Goal: Task Accomplishment & Management: Manage account settings

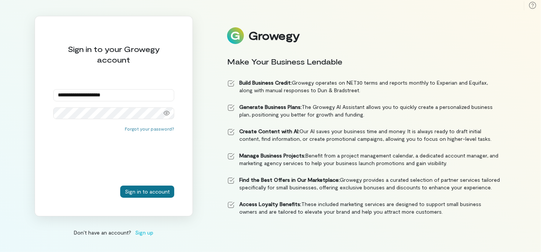
click at [157, 193] on button "Sign in to account" at bounding box center [147, 192] width 54 height 12
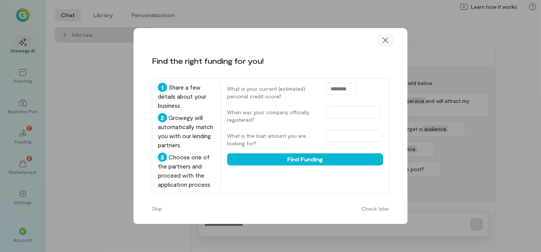
click at [386, 43] on icon at bounding box center [385, 40] width 8 height 8
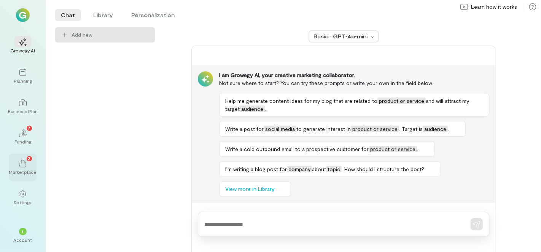
click at [22, 170] on div "Marketplace" at bounding box center [23, 172] width 28 height 6
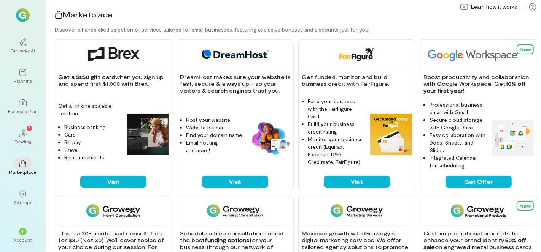
click at [25, 17] on img at bounding box center [23, 15] width 14 height 14
click at [25, 230] on div "*" at bounding box center [23, 232] width 8 height 8
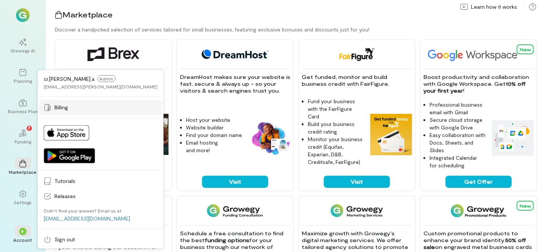
click at [69, 108] on span "Billing" at bounding box center [105, 108] width 103 height 8
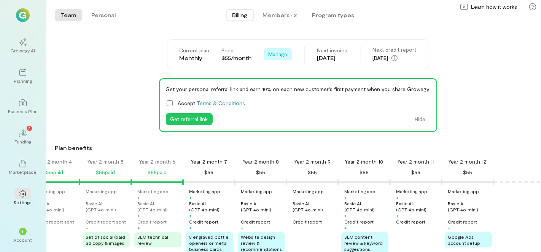
click at [275, 56] on span "Manage" at bounding box center [277, 55] width 19 height 8
click at [281, 84] on span "Cancel plan" at bounding box center [300, 86] width 39 height 8
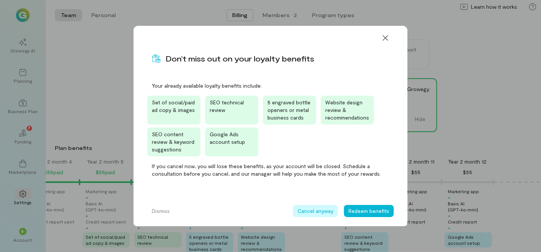
click at [320, 212] on button "Cancel anyway" at bounding box center [315, 211] width 45 height 12
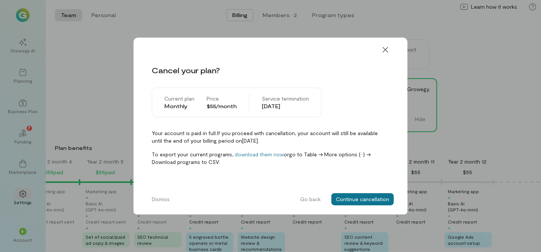
click at [347, 199] on button "Continue cancellation" at bounding box center [362, 199] width 62 height 12
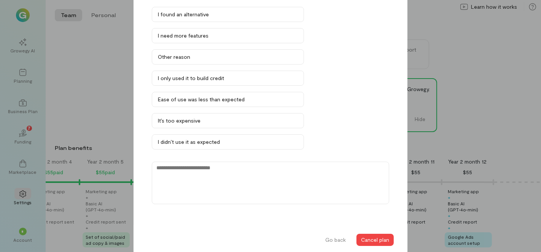
scroll to position [57, 0]
click at [297, 76] on div "I only used it to build credit" at bounding box center [228, 78] width 140 height 8
click at [372, 239] on button "Cancel plan" at bounding box center [374, 240] width 37 height 12
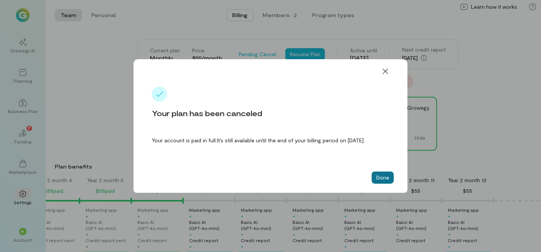
click at [383, 176] on button "Done" at bounding box center [382, 178] width 22 height 12
